Goal: Task Accomplishment & Management: Complete application form

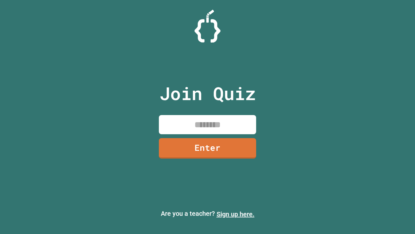
click at [236, 214] on link "Sign up here." at bounding box center [236, 214] width 38 height 8
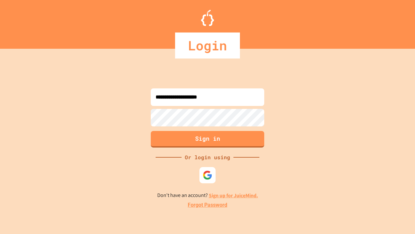
type input "**********"
